Goal: Information Seeking & Learning: Learn about a topic

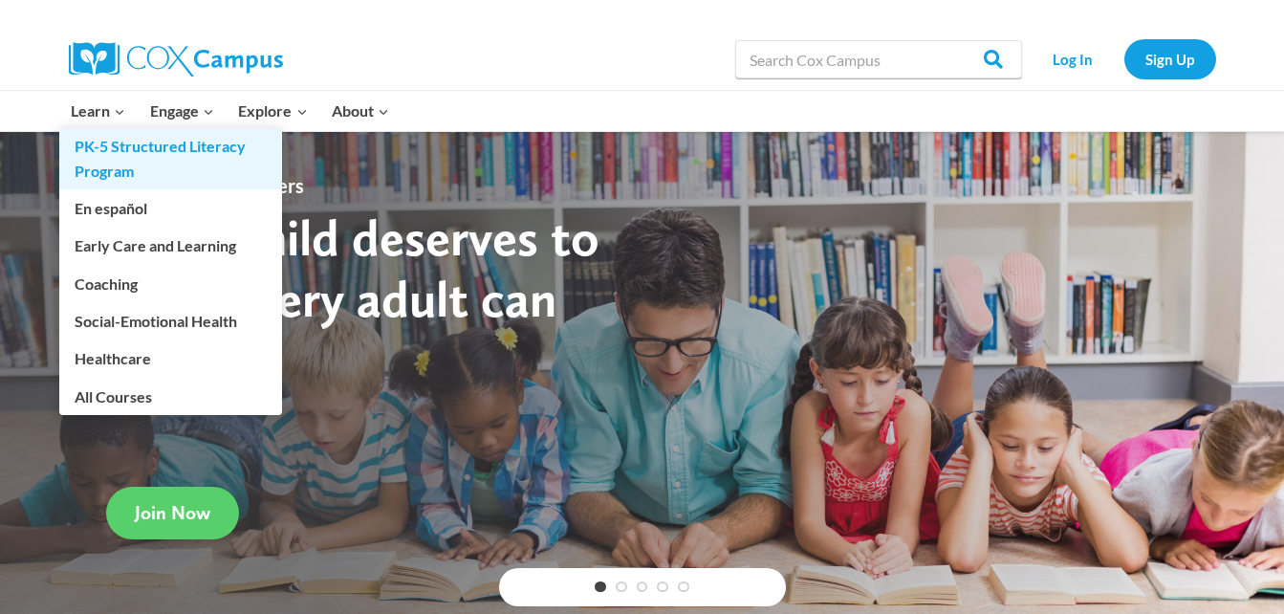
click at [128, 154] on link "PK-5 Structured Literacy Program" at bounding box center [170, 158] width 223 height 61
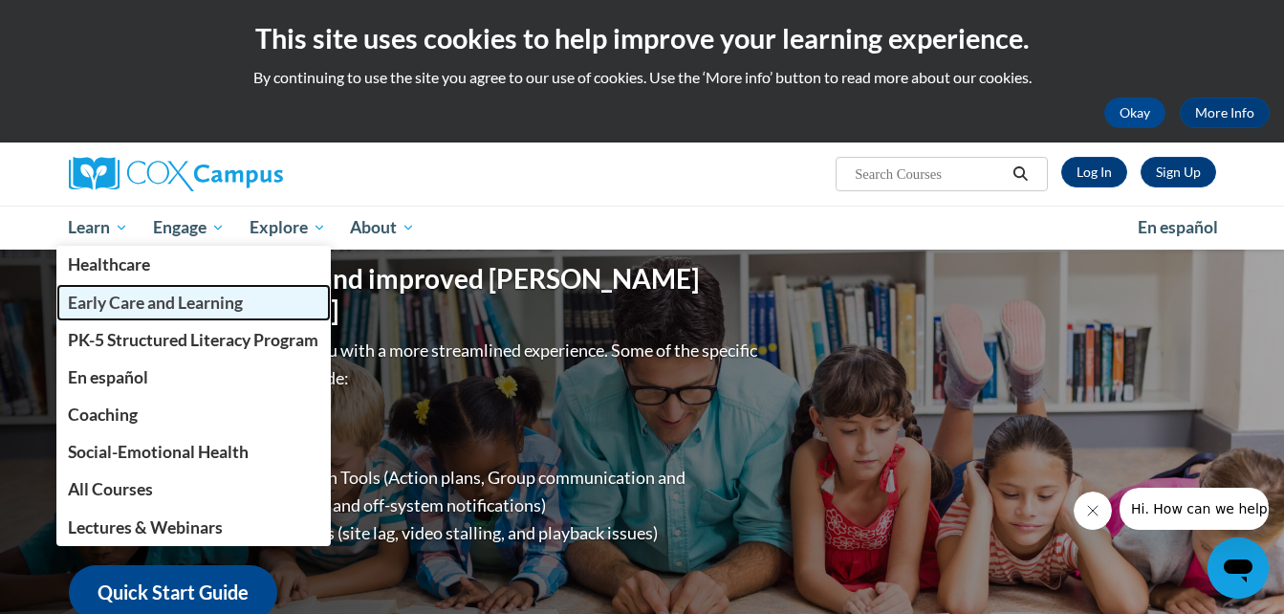
click at [153, 315] on link "Early Care and Learning" at bounding box center [193, 302] width 275 height 37
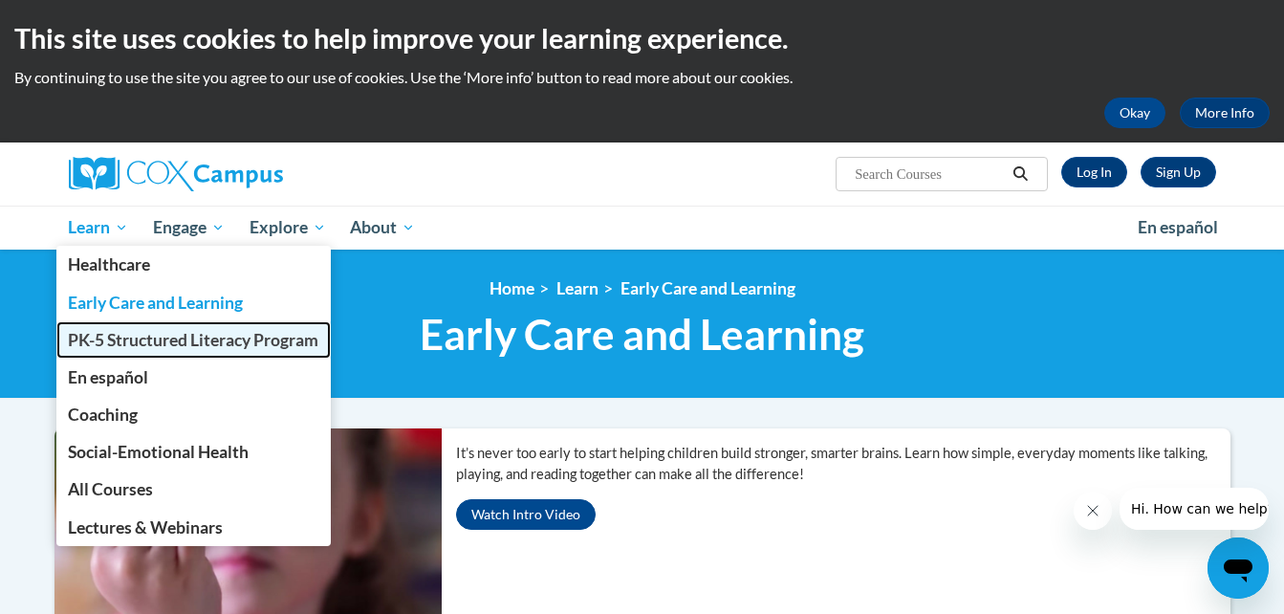
click at [139, 333] on span "PK-5 Structured Literacy Program" at bounding box center [193, 340] width 251 height 20
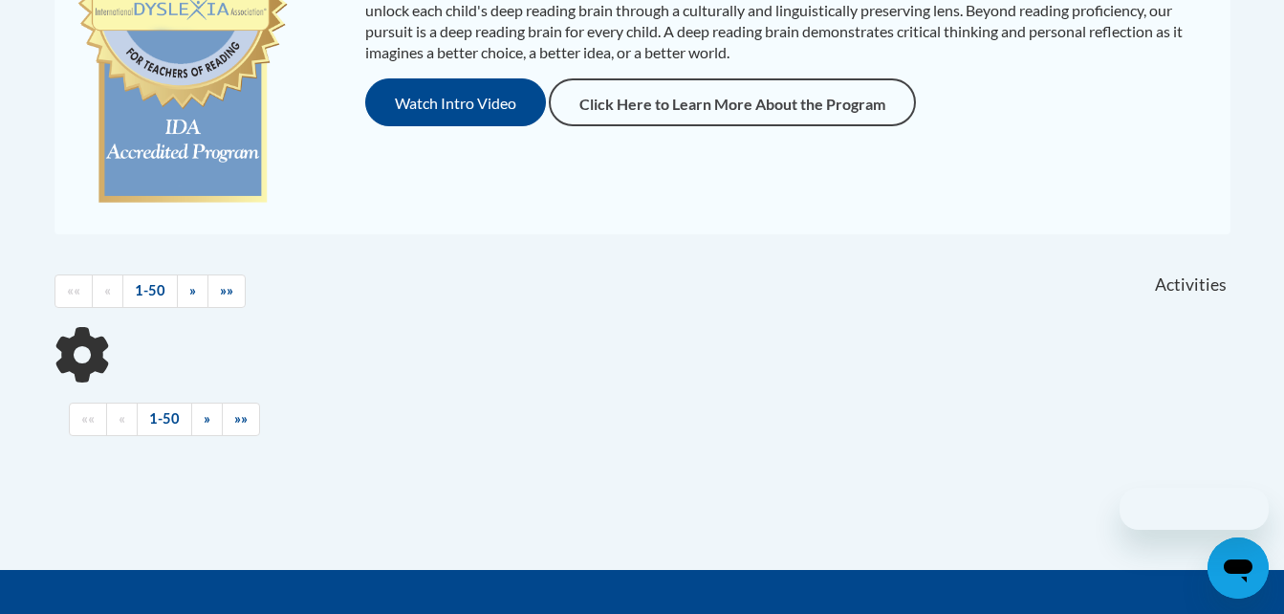
scroll to position [828, 0]
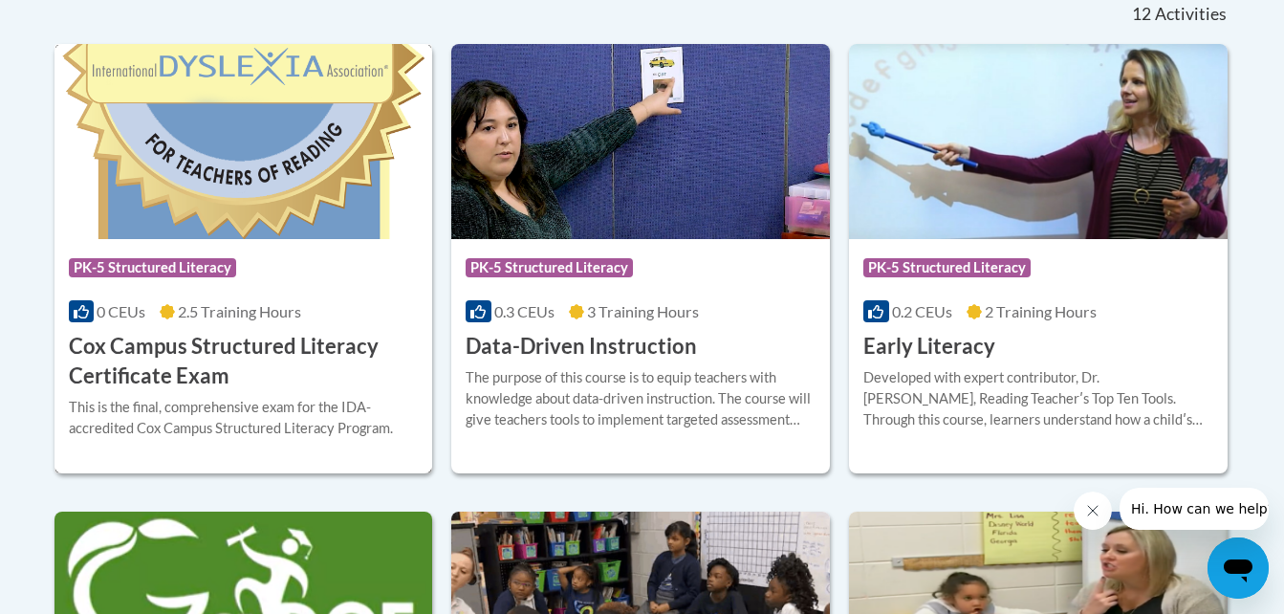
click at [139, 333] on h3 "Cox Campus Structured Literacy Certificate Exam" at bounding box center [244, 361] width 350 height 59
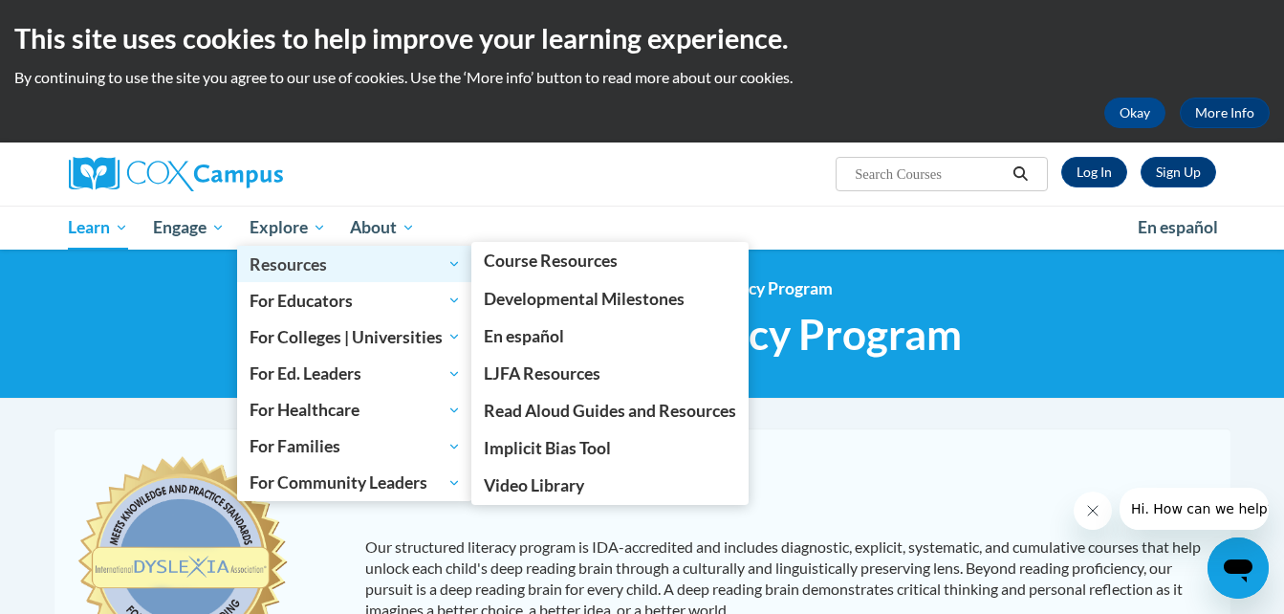
click at [342, 271] on span "Resources" at bounding box center [355, 263] width 211 height 23
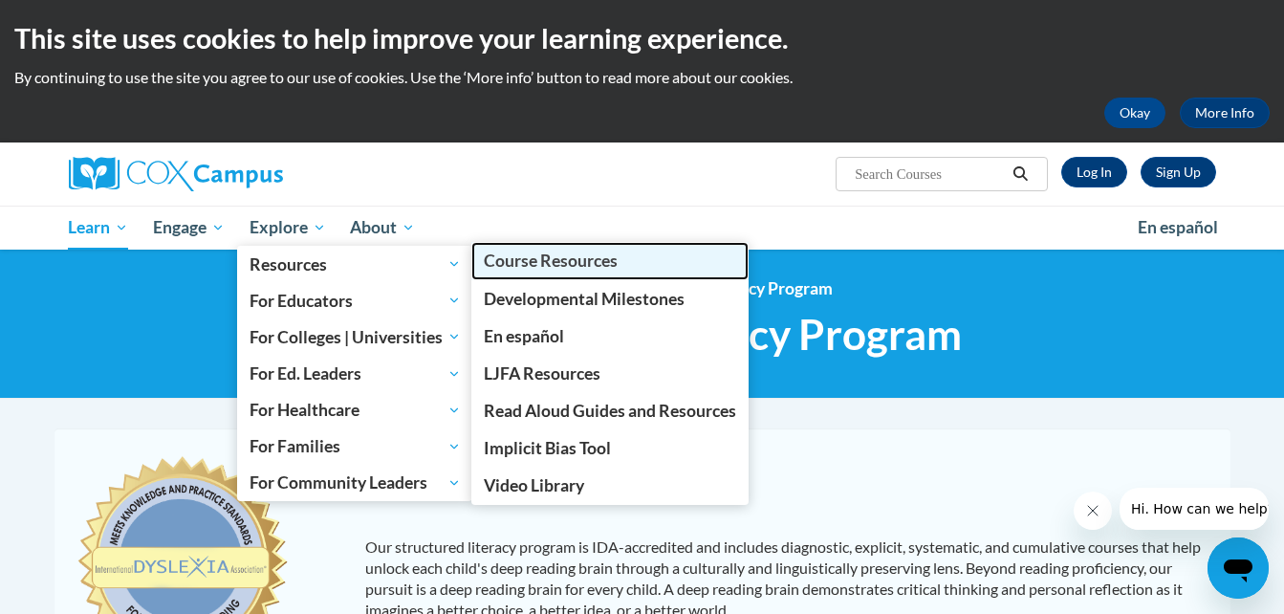
click at [514, 257] on span "Course Resources" at bounding box center [551, 261] width 134 height 20
